Goal: Use online tool/utility: Utilize a website feature to perform a specific function

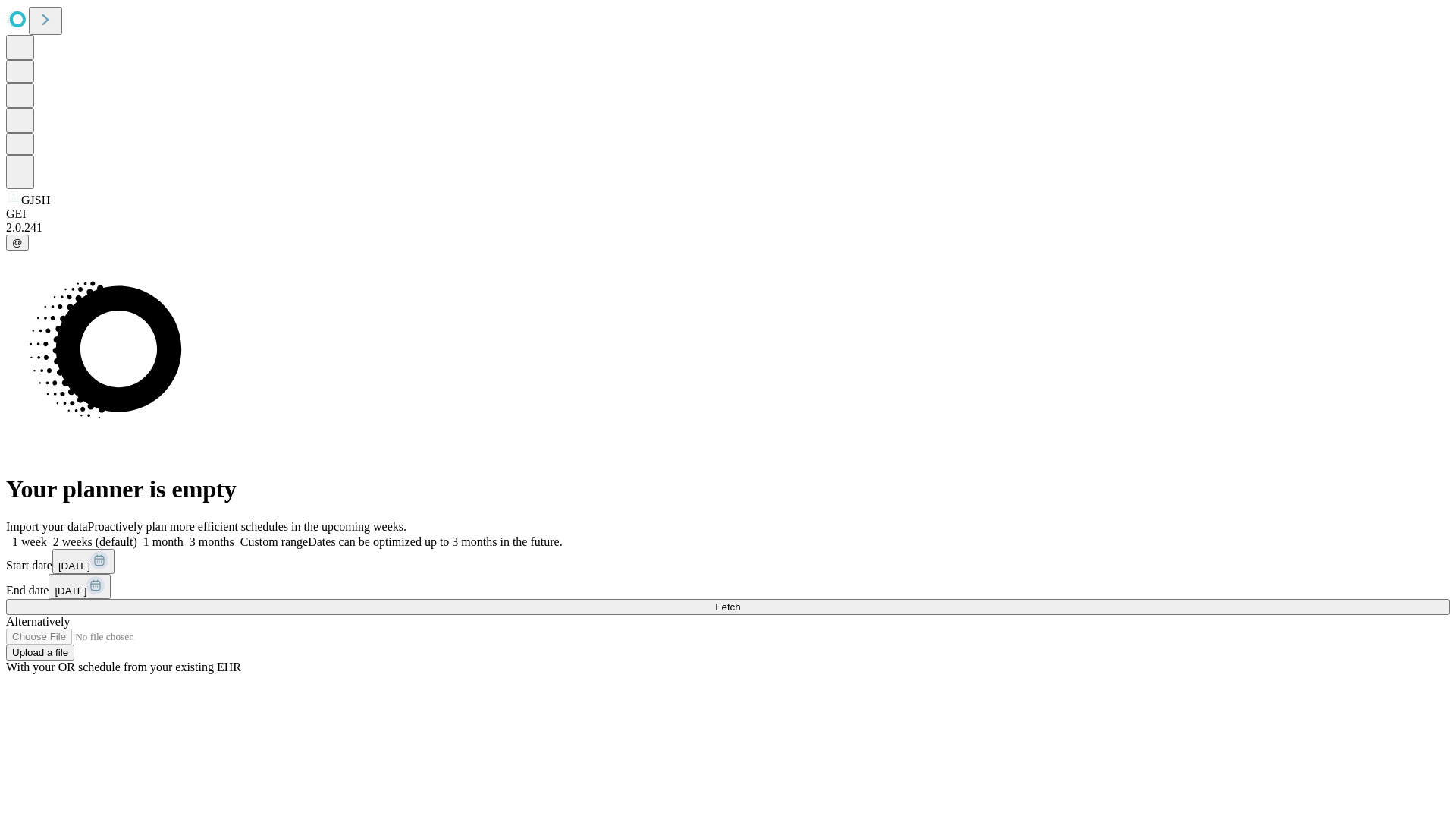
click at [740, 601] on span "Fetch" at bounding box center [728, 607] width 25 height 11
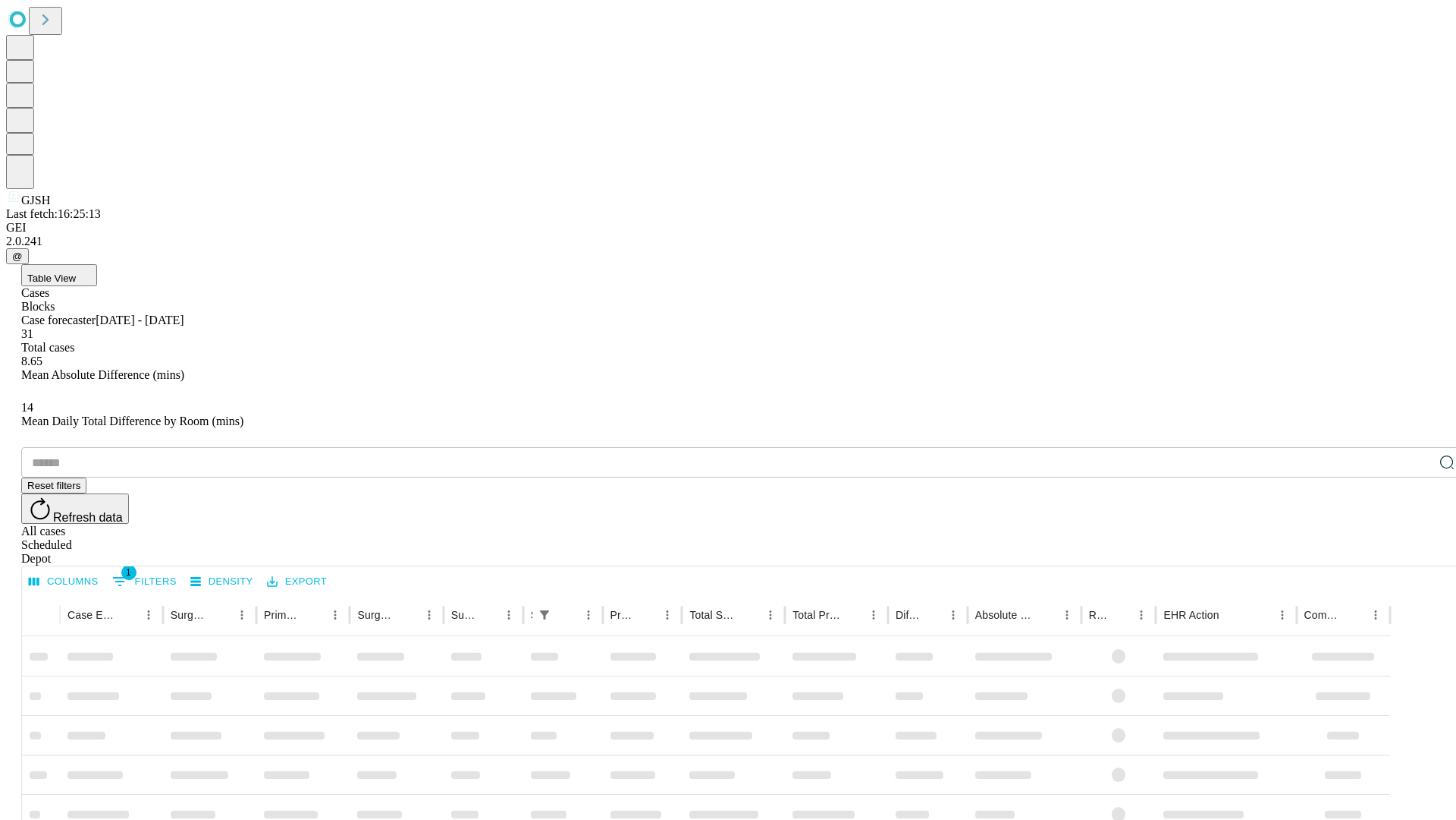
click at [75, 272] on span "Table View" at bounding box center [52, 278] width 49 height 11
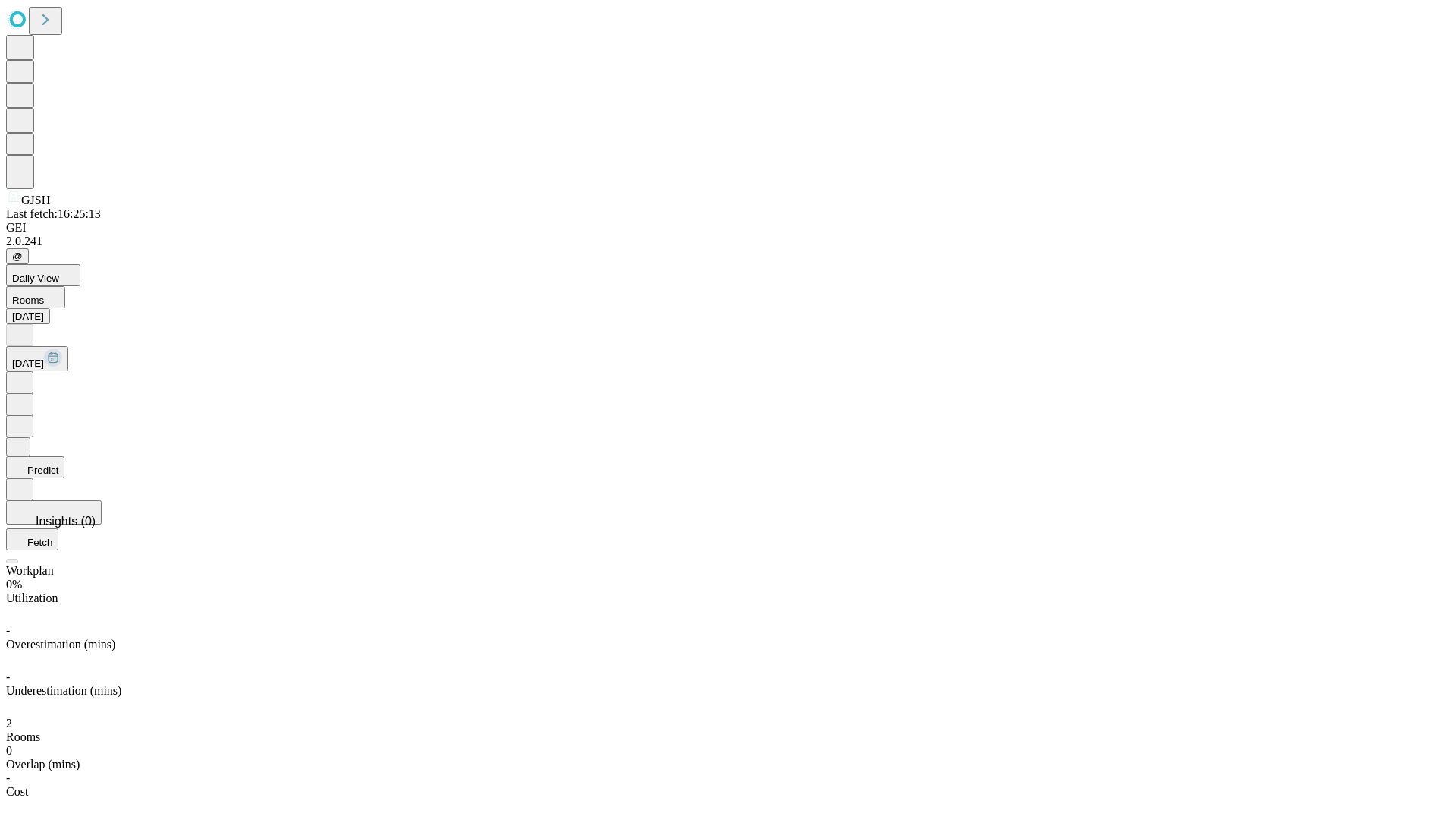
click at [65, 456] on button "Predict" at bounding box center [34, 467] width 58 height 22
